Goal: Use online tool/utility

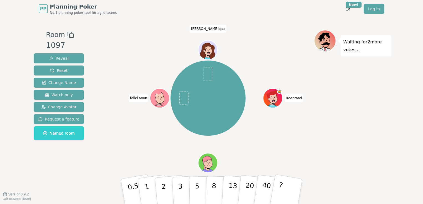
click at [374, 103] on div "Waiting for 2 more votes..." at bounding box center [352, 106] width 77 height 152
click at [204, 50] on icon at bounding box center [204, 50] width 1 height 1
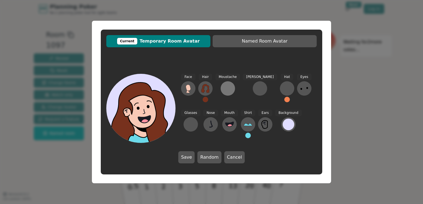
click at [229, 91] on div at bounding box center [227, 88] width 9 height 9
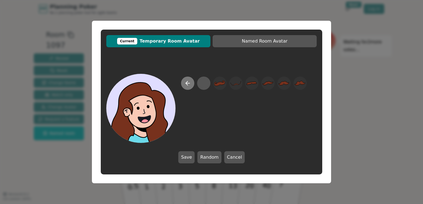
click at [191, 80] on button at bounding box center [187, 83] width 13 height 13
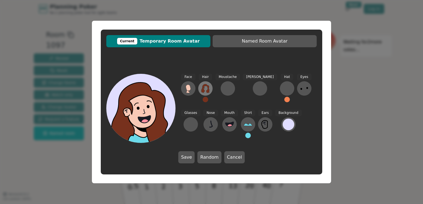
click at [206, 89] on icon at bounding box center [205, 88] width 9 height 9
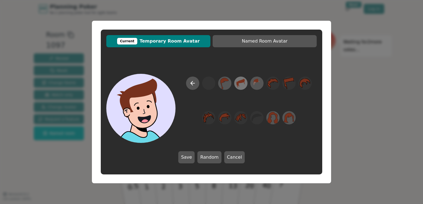
click at [238, 85] on icon at bounding box center [238, 84] width 2 height 3
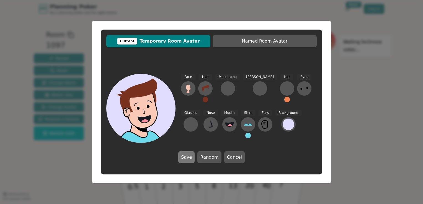
click at [188, 158] on button "Save" at bounding box center [186, 157] width 16 height 12
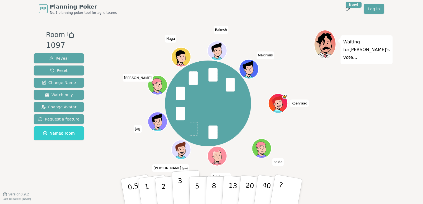
click at [178, 191] on p "3" at bounding box center [181, 192] width 6 height 30
